Goal: Information Seeking & Learning: Compare options

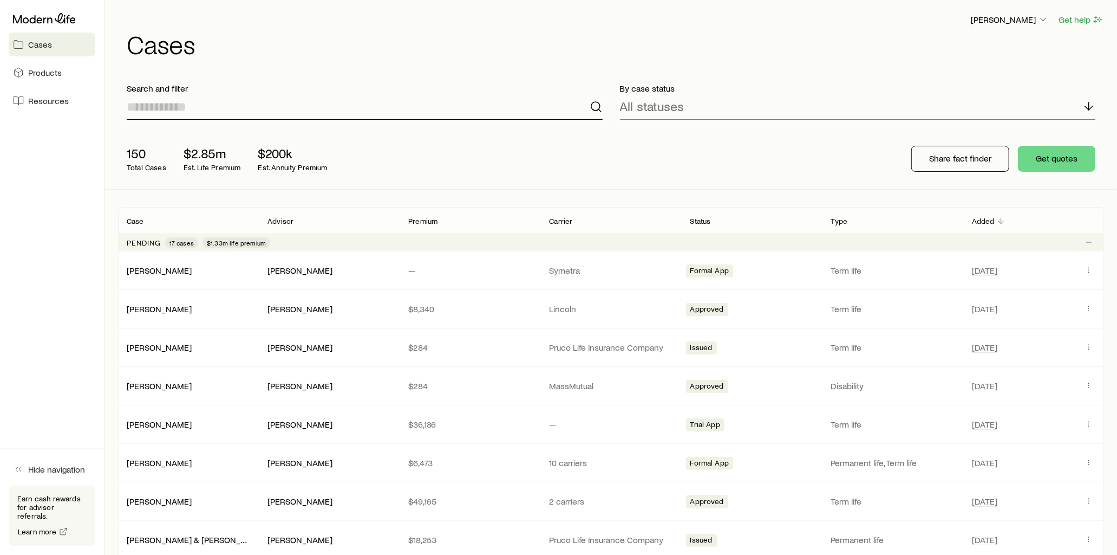
click at [188, 109] on input at bounding box center [365, 107] width 476 height 26
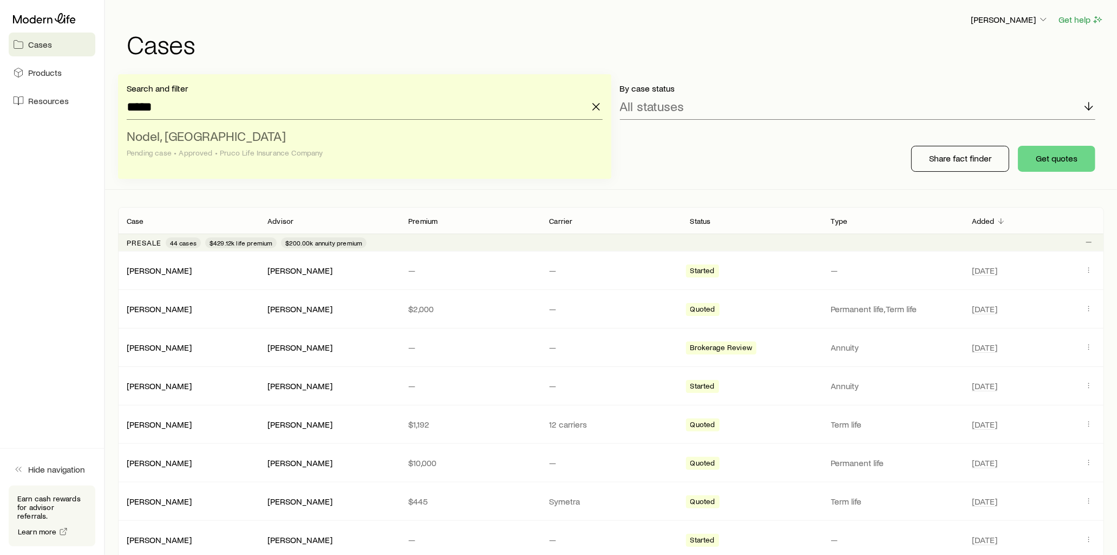
click at [210, 136] on li "Nodel, Jordan Pending case • Approved • Pruco Life Insurance Company" at bounding box center [362, 145] width 470 height 42
type input "**********"
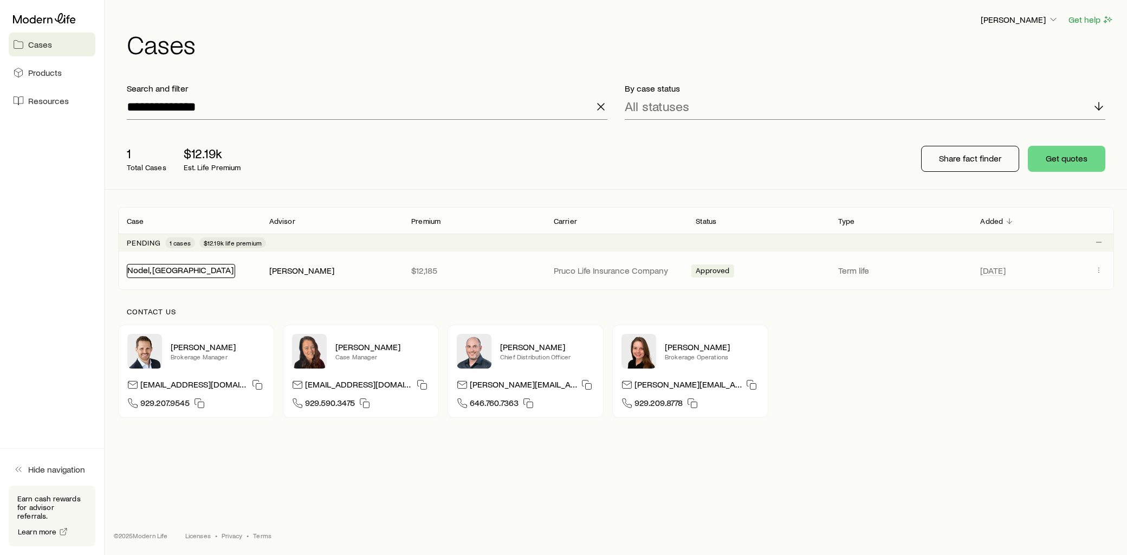
click at [165, 269] on link "Nodel, Jordan" at bounding box center [180, 269] width 106 height 10
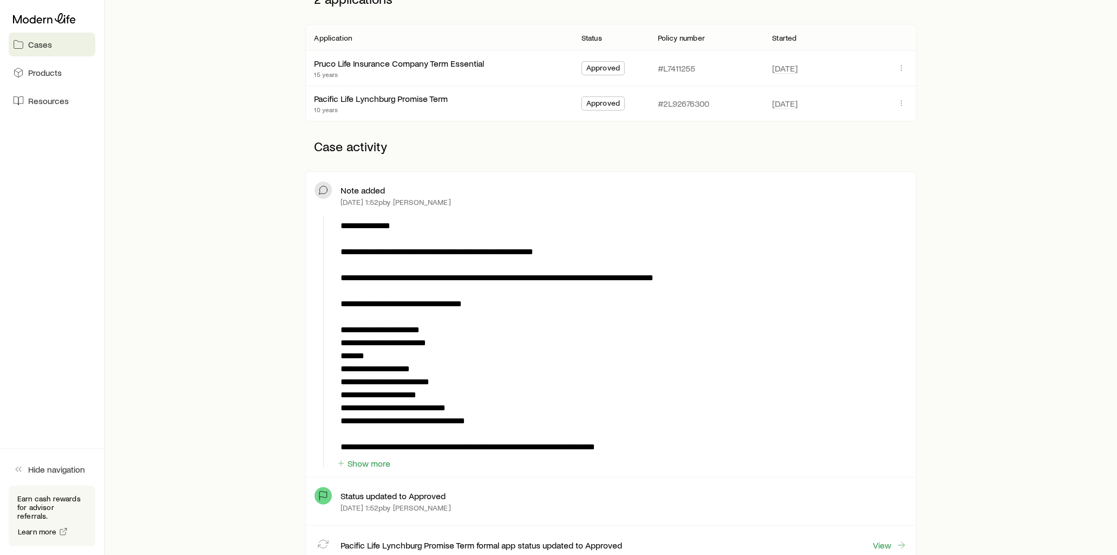
scroll to position [240, 0]
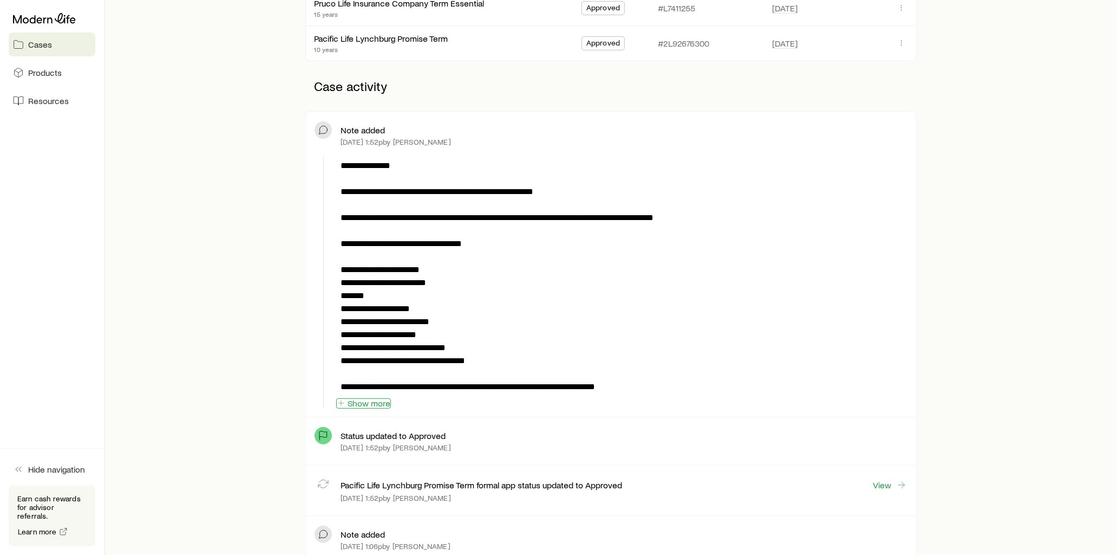
click at [373, 404] on button "Show more" at bounding box center [363, 403] width 55 height 10
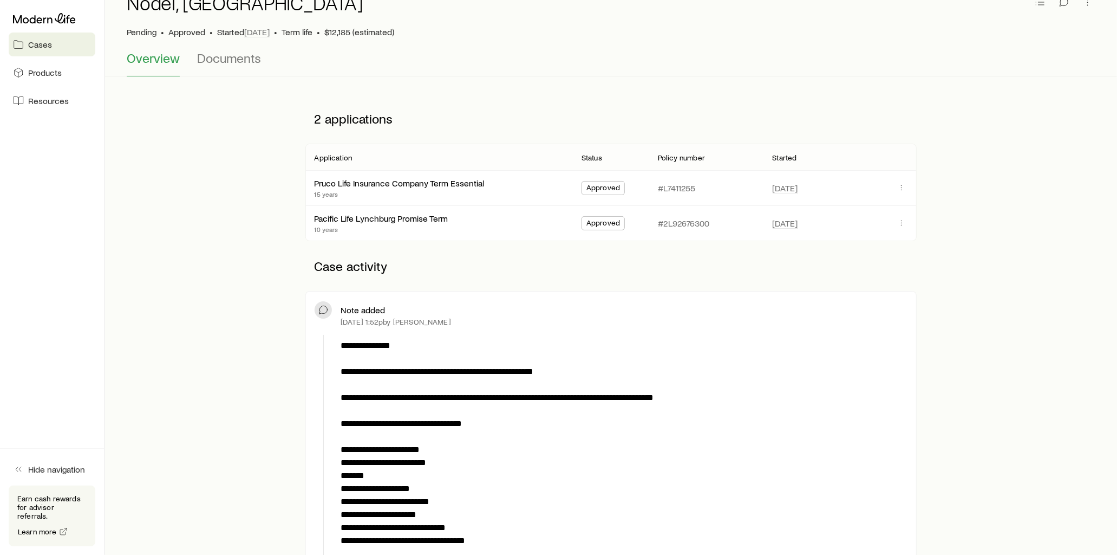
scroll to position [60, 0]
click at [420, 219] on link "Pacific Life Lynchburg Promise Term" at bounding box center [382, 217] width 134 height 10
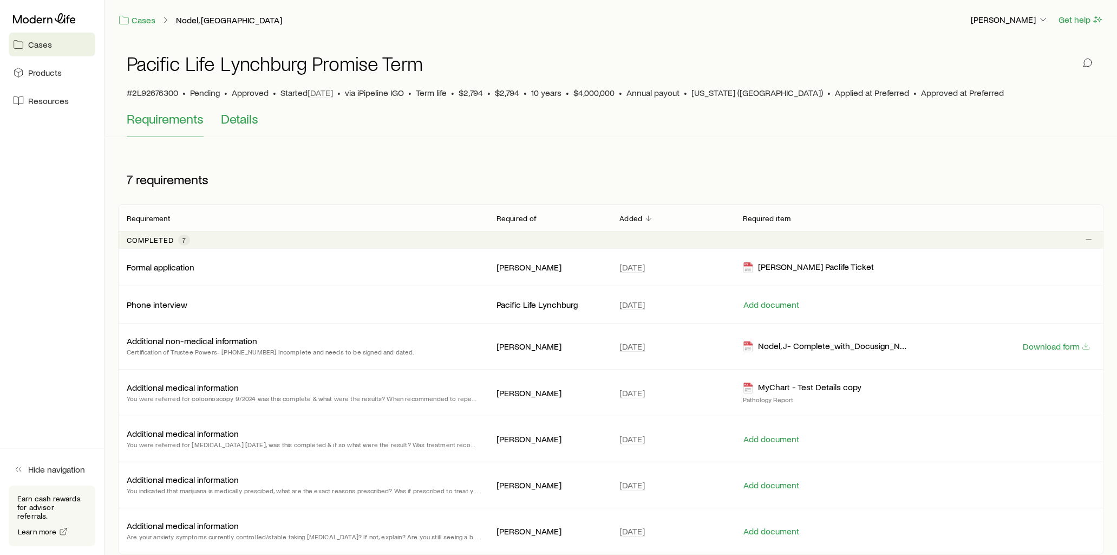
click at [237, 121] on span "Details" at bounding box center [239, 118] width 37 height 15
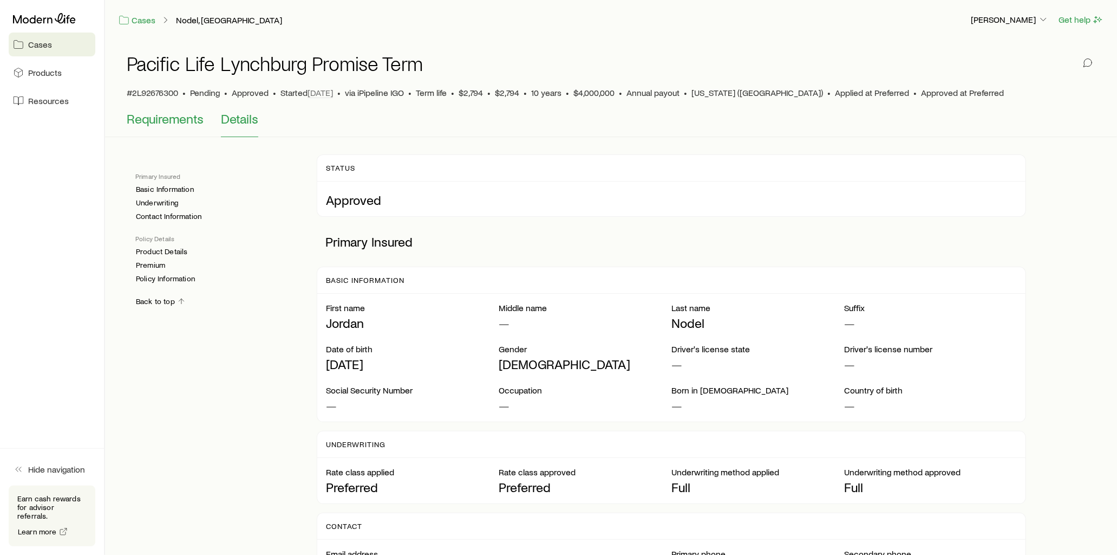
click at [171, 121] on span "Requirements" at bounding box center [165, 118] width 77 height 15
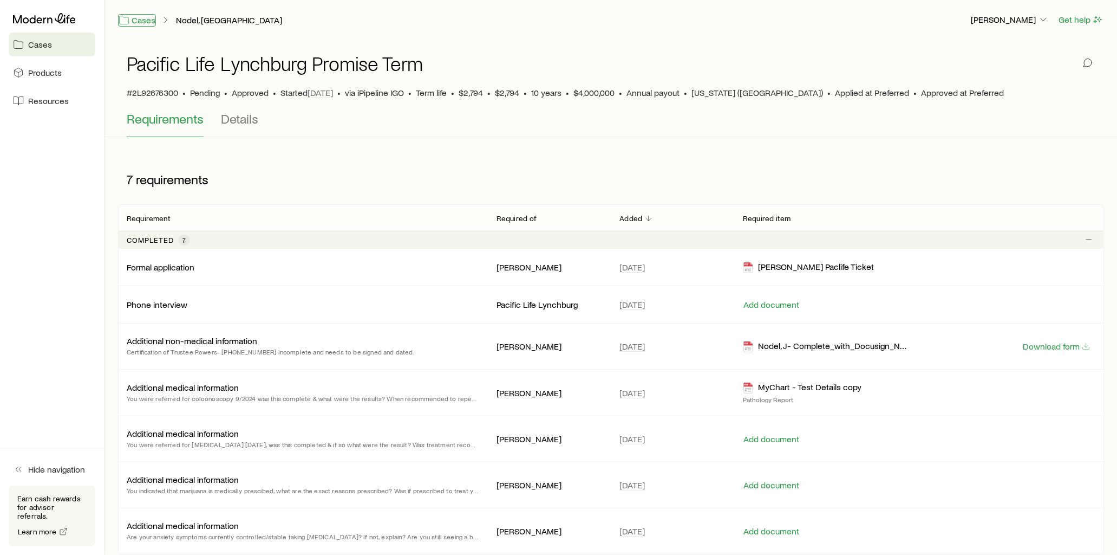
click at [142, 19] on link "Cases" at bounding box center [137, 20] width 38 height 12
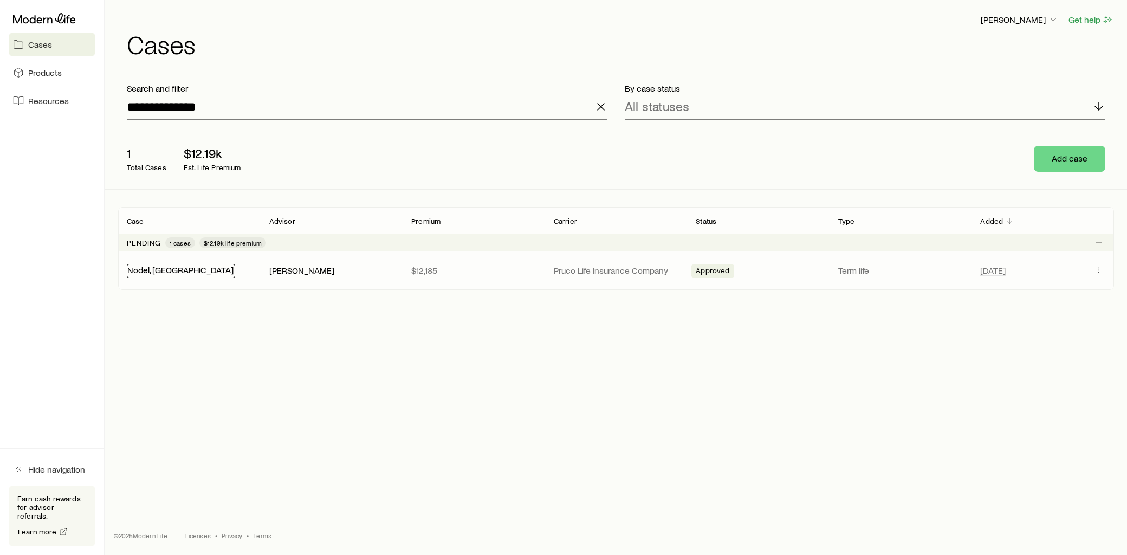
click at [164, 268] on link "Nodel, Jordan" at bounding box center [180, 269] width 106 height 10
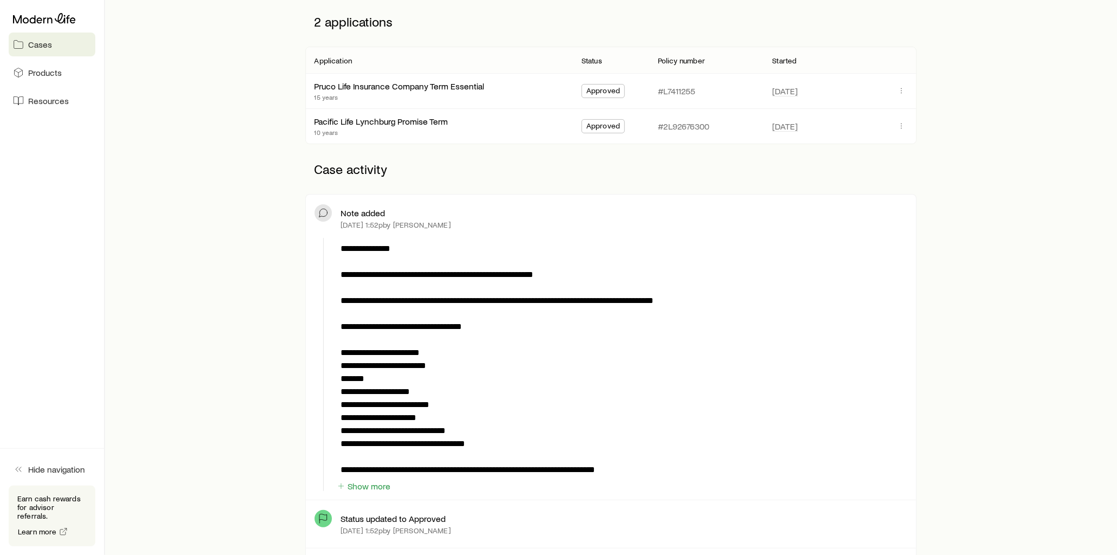
scroll to position [180, 0]
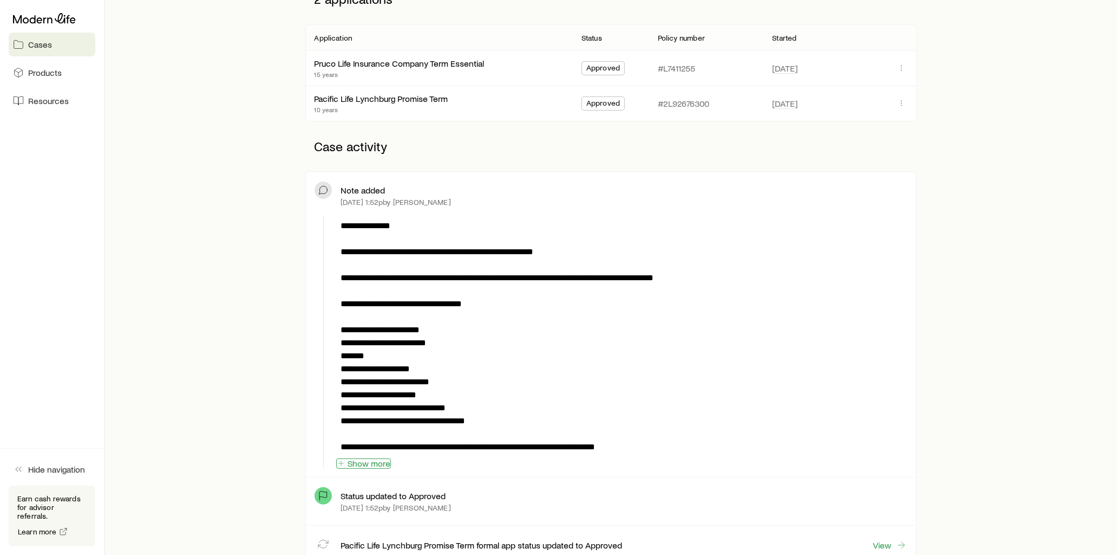
click at [378, 464] on button "Show more" at bounding box center [363, 463] width 55 height 10
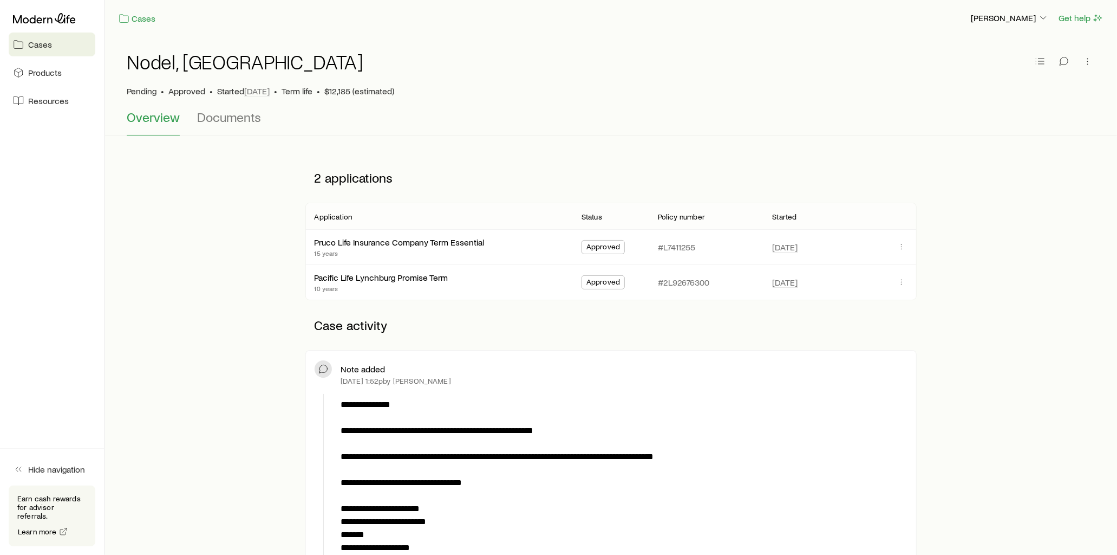
scroll to position [0, 0]
click at [1085, 68] on icon "button" at bounding box center [1088, 62] width 11 height 11
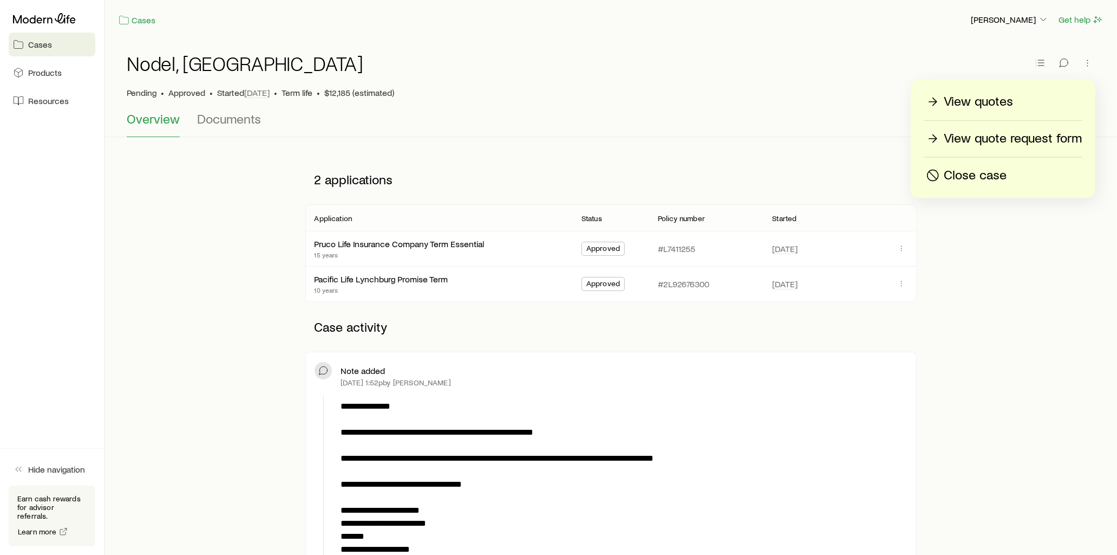
click at [983, 100] on p "View quotes" at bounding box center [978, 101] width 69 height 17
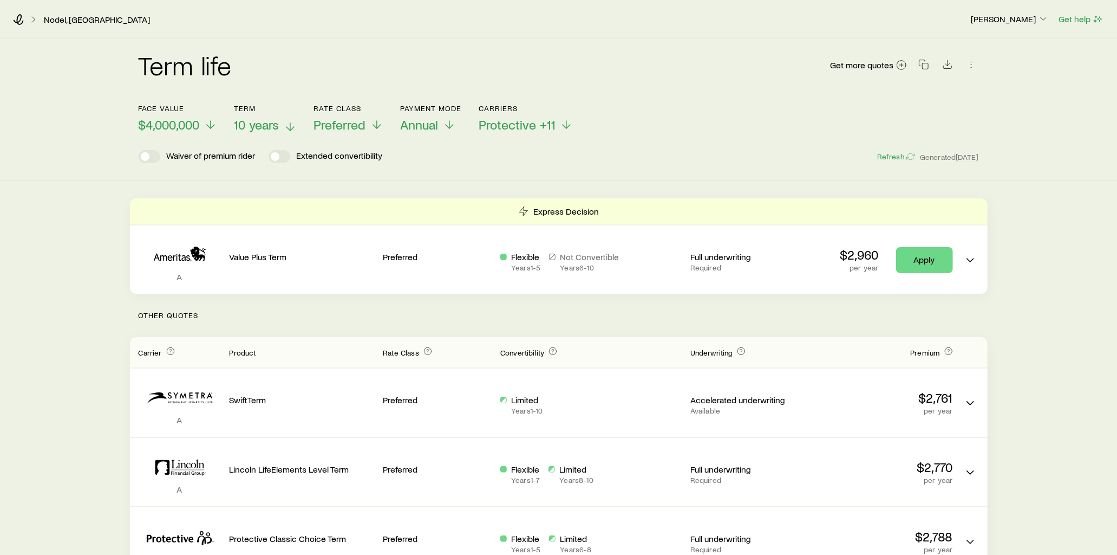
click at [289, 122] on icon at bounding box center [290, 126] width 13 height 13
click at [297, 128] on icon at bounding box center [290, 126] width 13 height 13
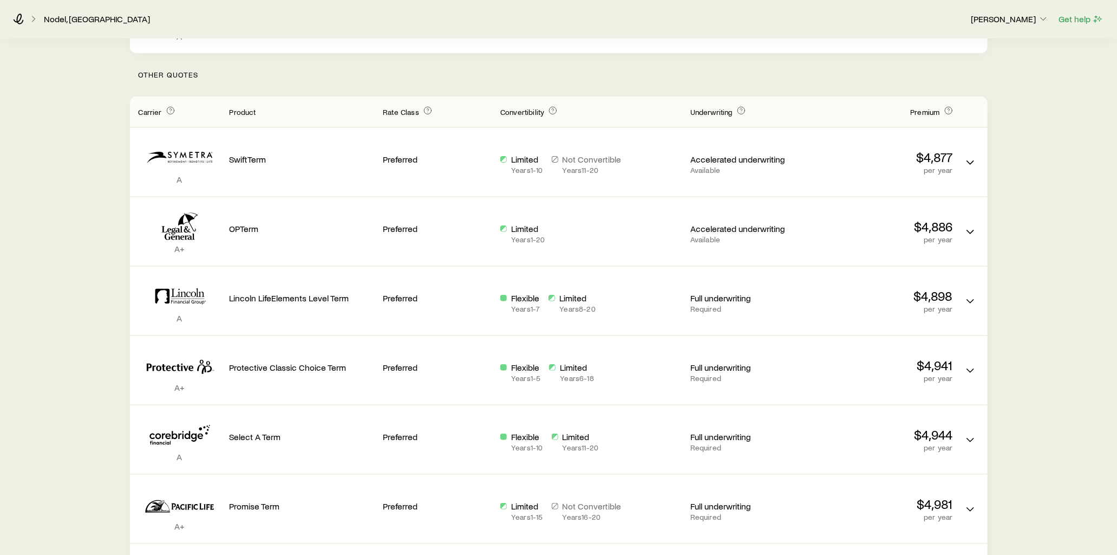
scroll to position [301, 0]
